Goal: Task Accomplishment & Management: Manage account settings

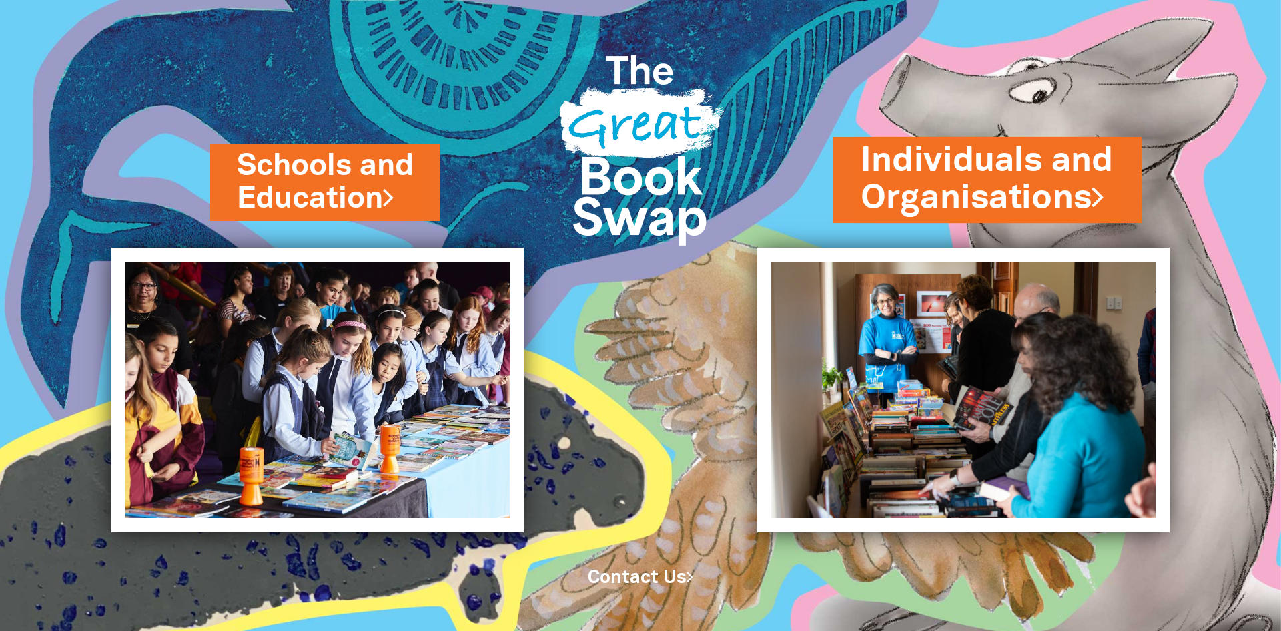
click at [953, 199] on link "Individuals and Organisations" at bounding box center [987, 179] width 253 height 84
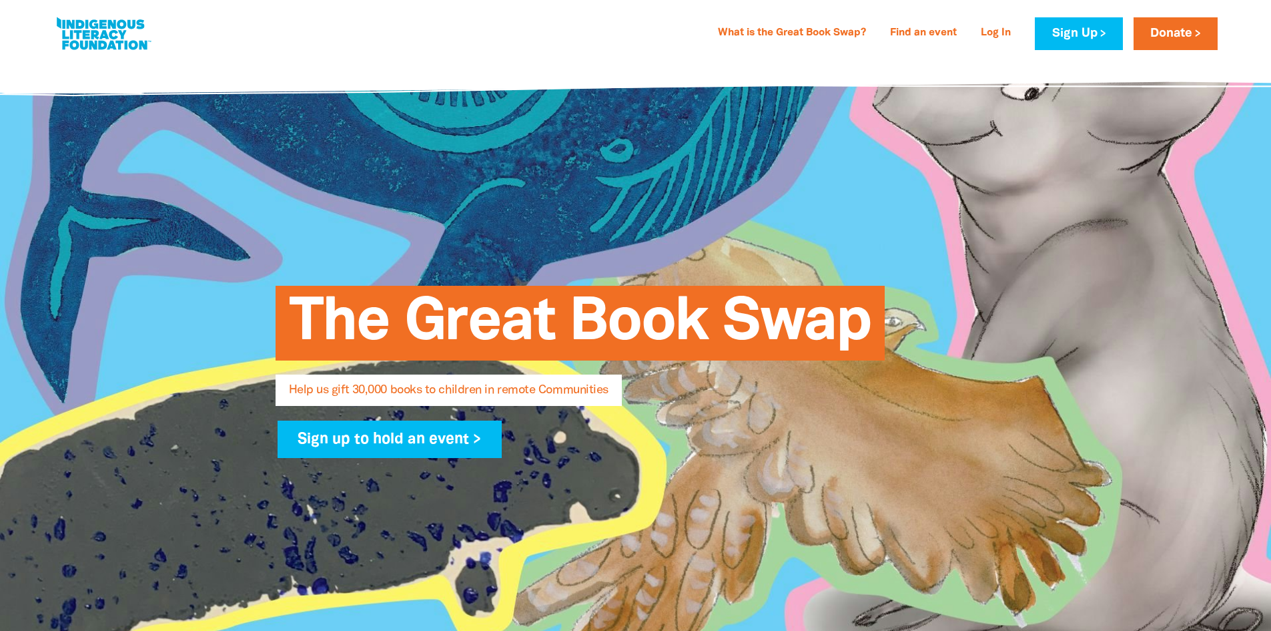
select select "AU"
click at [996, 28] on link "Log In" at bounding box center [996, 33] width 46 height 21
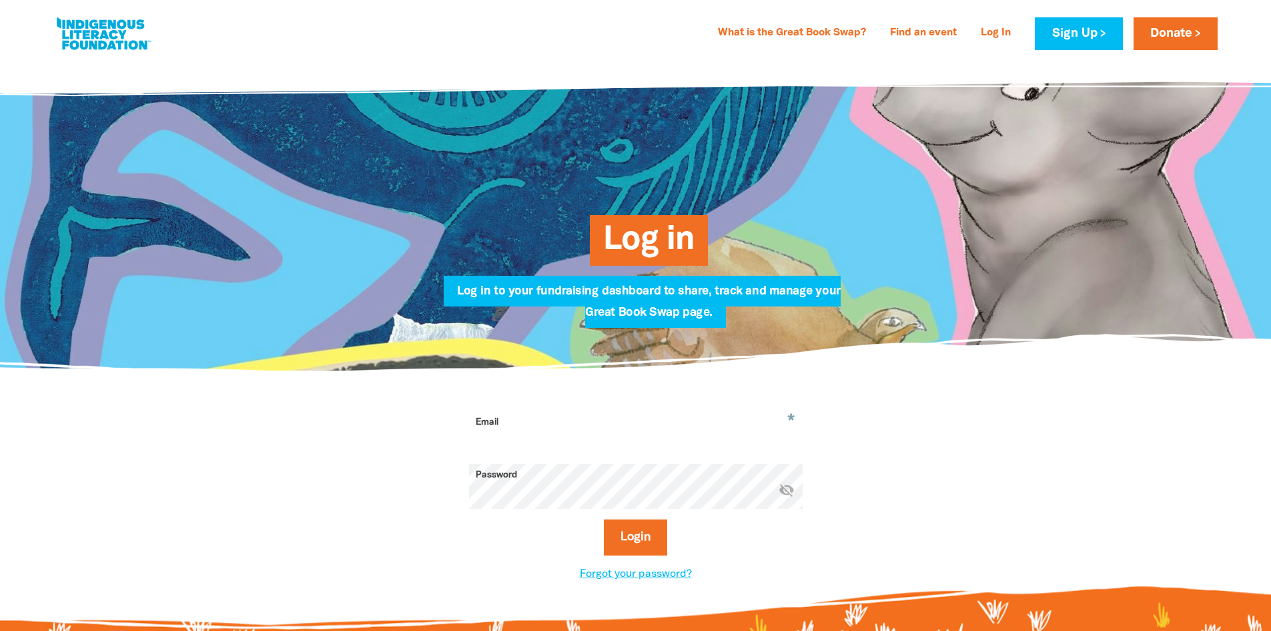
click at [501, 434] on input "Email" at bounding box center [636, 432] width 334 height 42
click at [635, 436] on input "Email" at bounding box center [636, 432] width 334 height 42
type input "ha"
